Goal: Find specific page/section: Find specific page/section

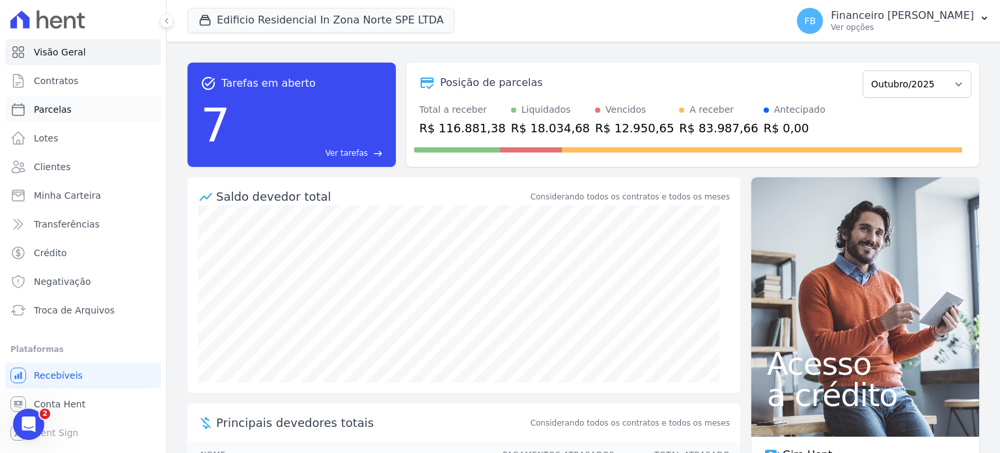
click at [68, 116] on link "Parcelas" at bounding box center [83, 109] width 156 height 26
select select
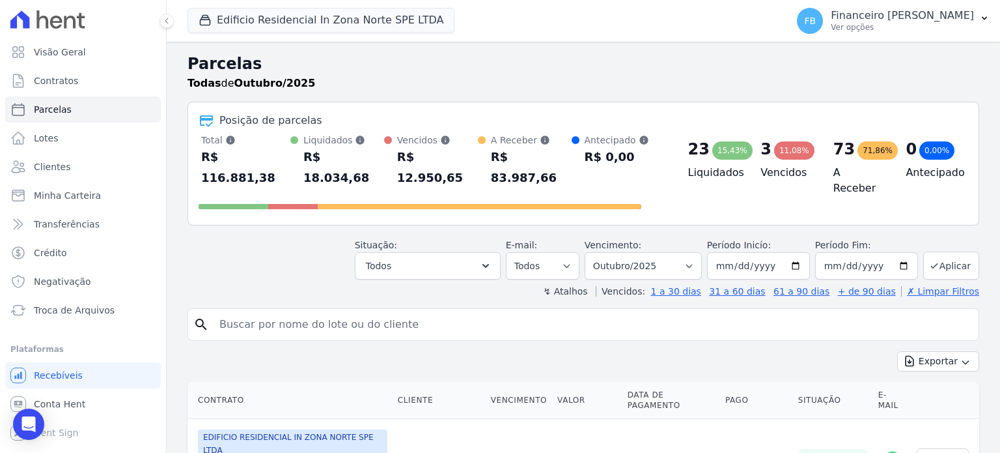
click at [286, 311] on input "search" at bounding box center [593, 324] width 762 height 26
type input "CAUE"
select select
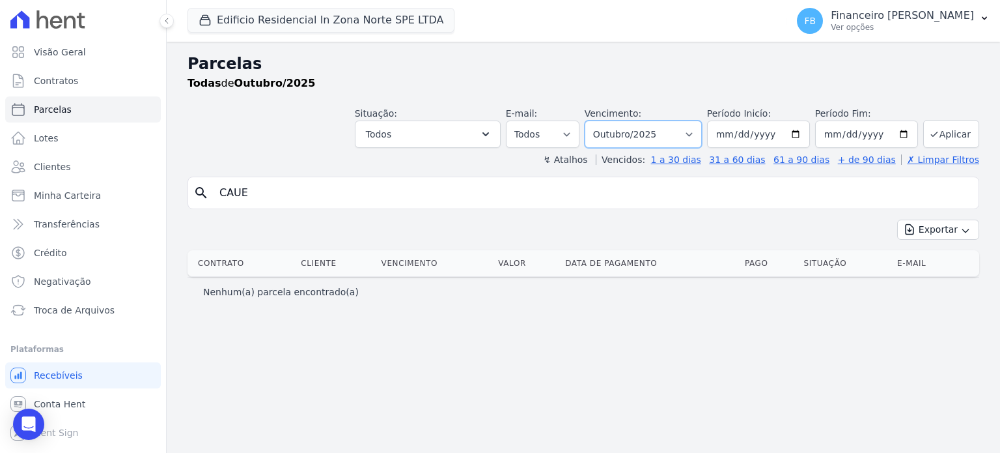
click at [699, 131] on select "Filtrar por período ──────── Todos os meses Agosto/2023 Setembro/2023 Outubro/2…" at bounding box center [643, 133] width 117 height 27
select select "11/2025"
click at [605, 120] on select "Filtrar por período ──────── Todos os meses Agosto/2023 Setembro/2023 Outubro/2…" at bounding box center [643, 133] width 117 height 27
select select
click at [702, 130] on select "Filtrar por período ──────── Todos os meses Agosto/2023 Setembro/2023 Outubro/2…" at bounding box center [643, 133] width 117 height 27
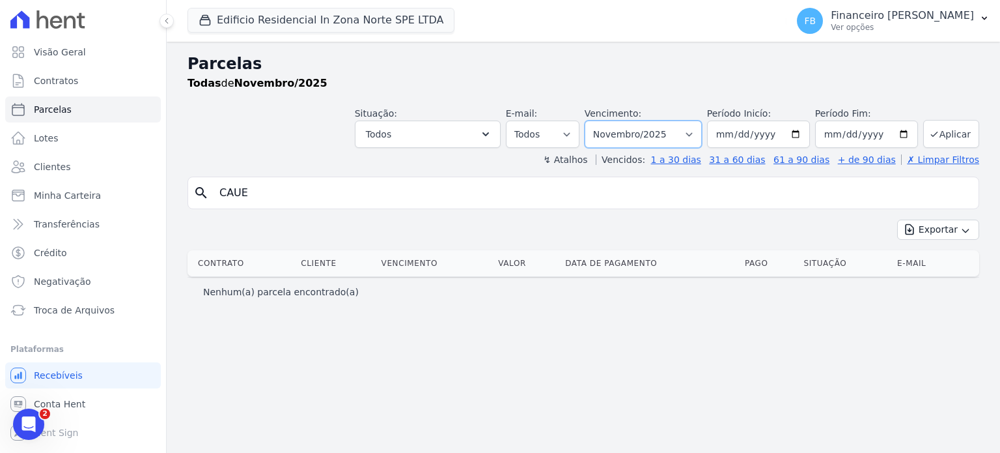
select select "12/2025"
click at [605, 120] on select "Filtrar por período ──────── Todos os meses Agosto/2023 Setembro/2023 Outubro/2…" at bounding box center [643, 133] width 117 height 27
select select
click at [404, 199] on input "CAUE" at bounding box center [593, 193] width 762 height 26
type input "Caue"
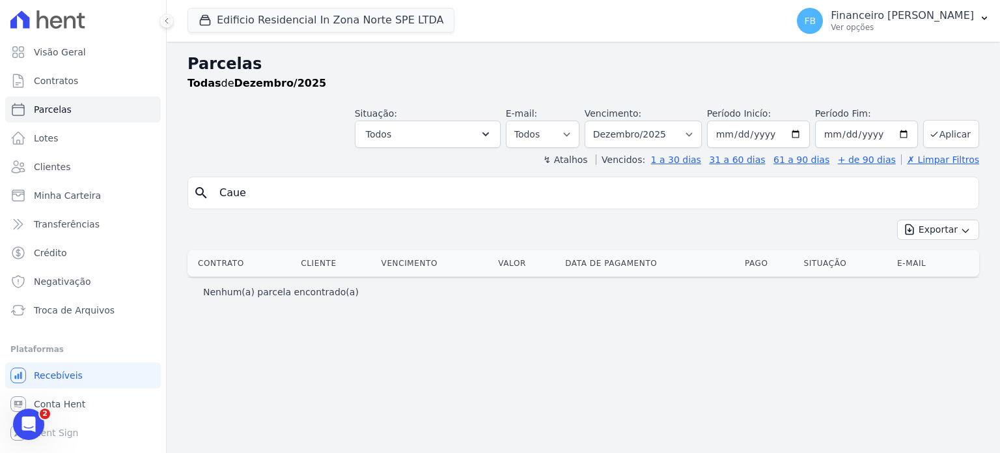
select select
click at [404, 199] on input "Caue" at bounding box center [593, 193] width 762 height 26
type input "Cauê"
select select
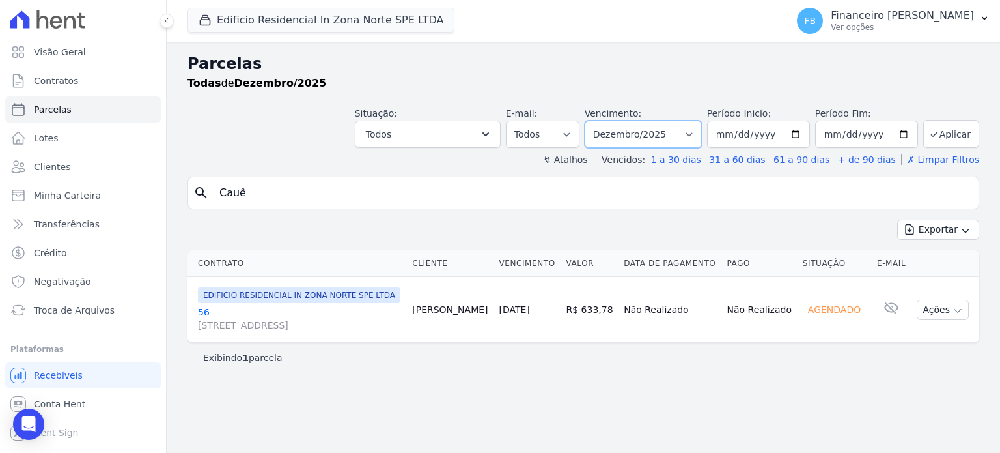
click at [700, 131] on select "Filtrar por período ──────── Todos os meses Agosto/2023 Setembro/2023 Outubro/2…" at bounding box center [643, 133] width 117 height 27
select select "11/2025"
click at [605, 120] on select "Filtrar por período ──────── Todos os meses Agosto/2023 Setembro/2023 Outubro/2…" at bounding box center [643, 133] width 117 height 27
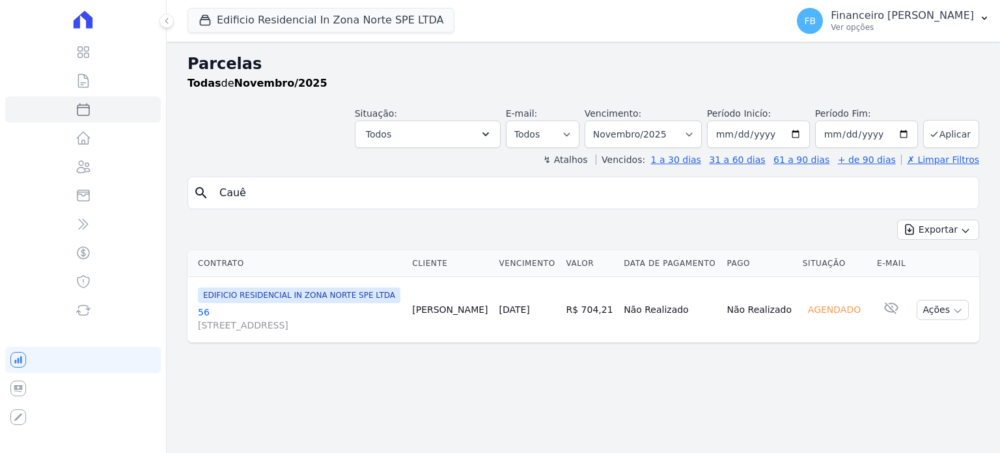
select select
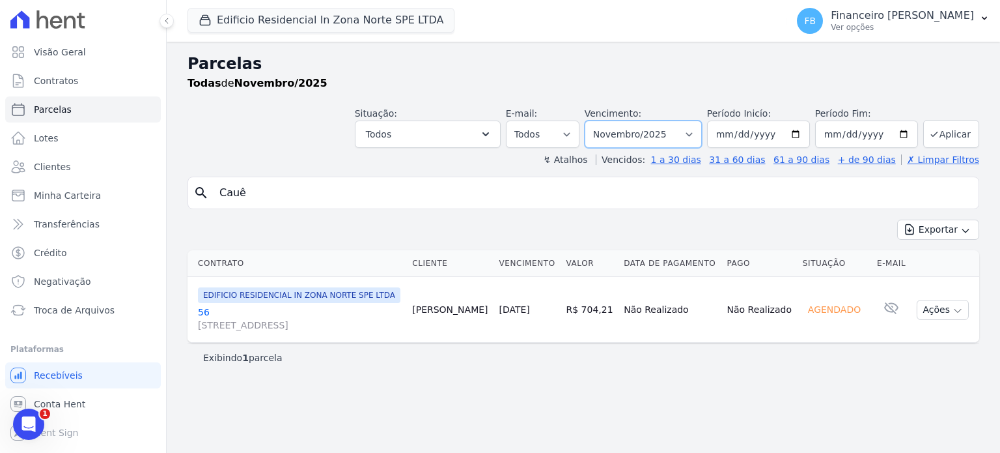
click at [702, 128] on select "Filtrar por período ──────── Todos os meses Agosto/2023 Setembro/2023 Outubro/2…" at bounding box center [643, 133] width 117 height 27
select select "10/2025"
click at [605, 120] on select "Filtrar por período ──────── Todos os meses Agosto/2023 Setembro/2023 Outubro/2…" at bounding box center [643, 133] width 117 height 27
select select
click at [203, 309] on link "56 [STREET_ADDRESS][PERSON_NAME]" at bounding box center [301, 318] width 207 height 26
